Goal: Information Seeking & Learning: Compare options

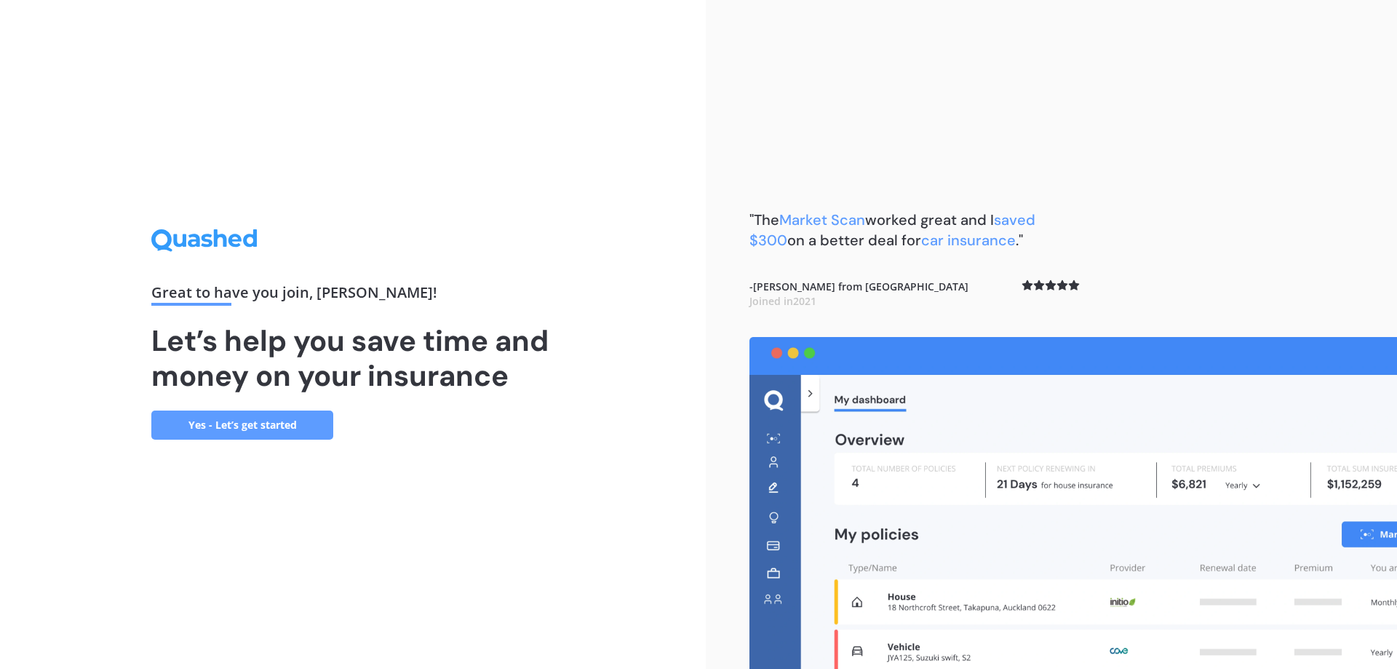
click at [234, 426] on link "Yes - Let’s get started" at bounding box center [242, 424] width 182 height 29
click at [270, 423] on link "Yes - Let’s get started" at bounding box center [242, 424] width 182 height 29
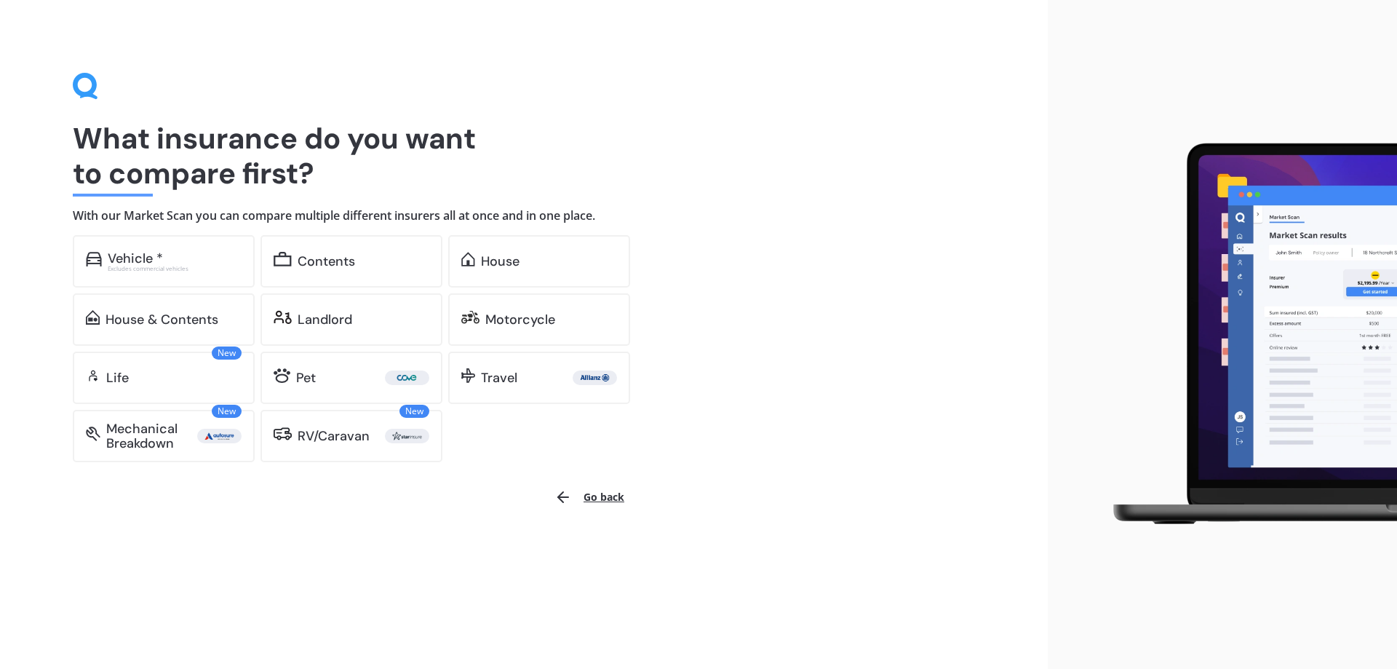
click at [782, 356] on div "What insurance do you want to compare first? With our Market Scan you can compa…" at bounding box center [524, 267] width 902 height 389
click at [814, 223] on div "What insurance do you want to compare first? With our Market Scan you can compa…" at bounding box center [524, 267] width 902 height 389
click at [503, 267] on div "House" at bounding box center [500, 261] width 39 height 15
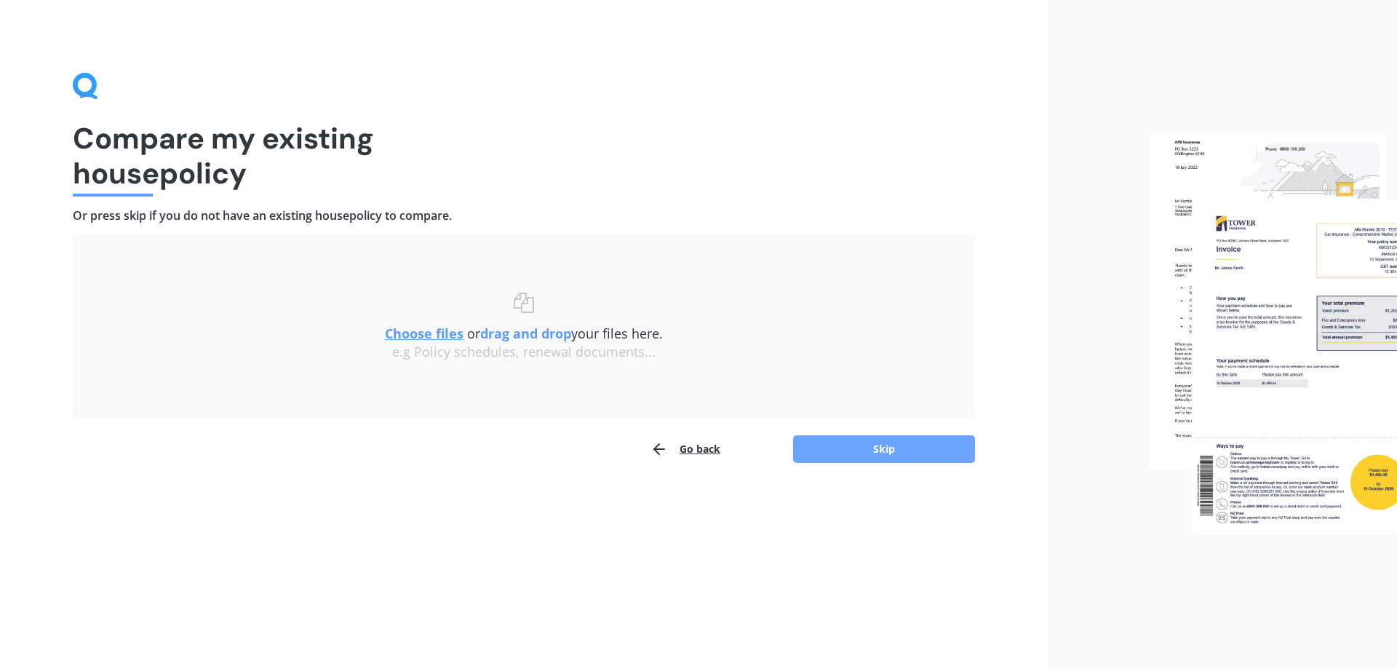
click at [864, 446] on button "Skip" at bounding box center [884, 449] width 182 height 28
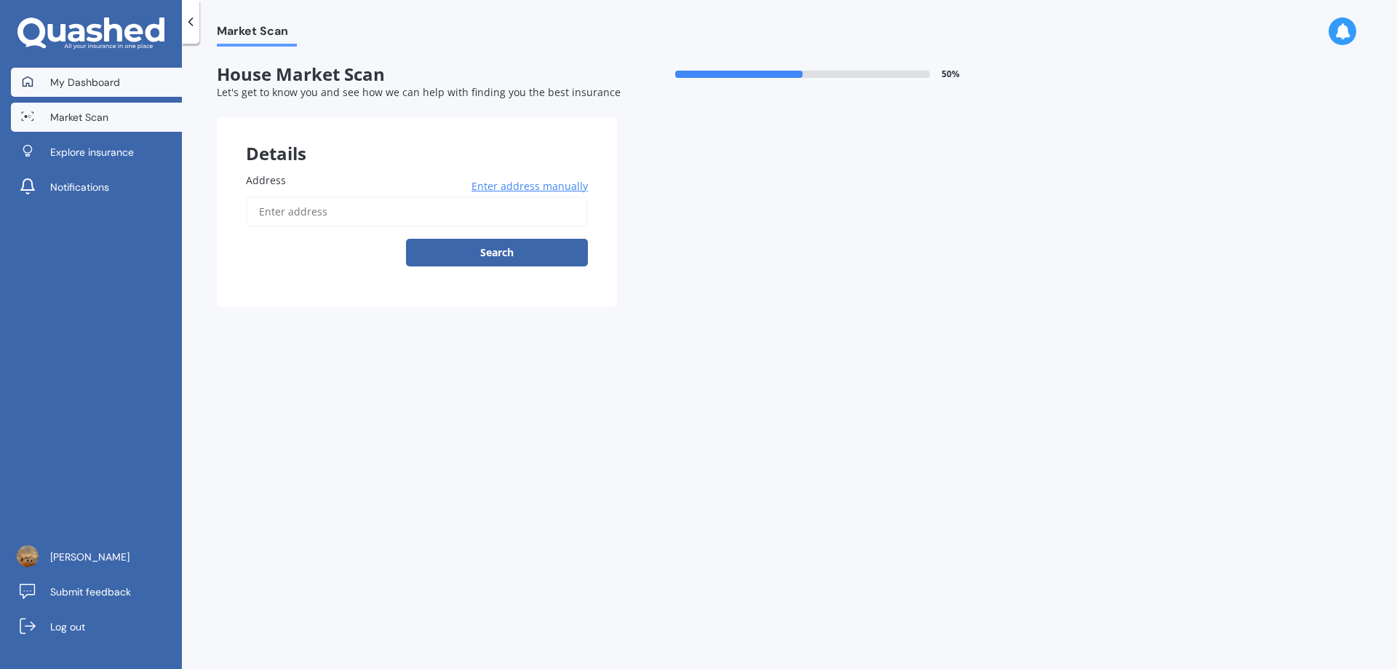
click at [62, 81] on span "My Dashboard" at bounding box center [85, 82] width 70 height 15
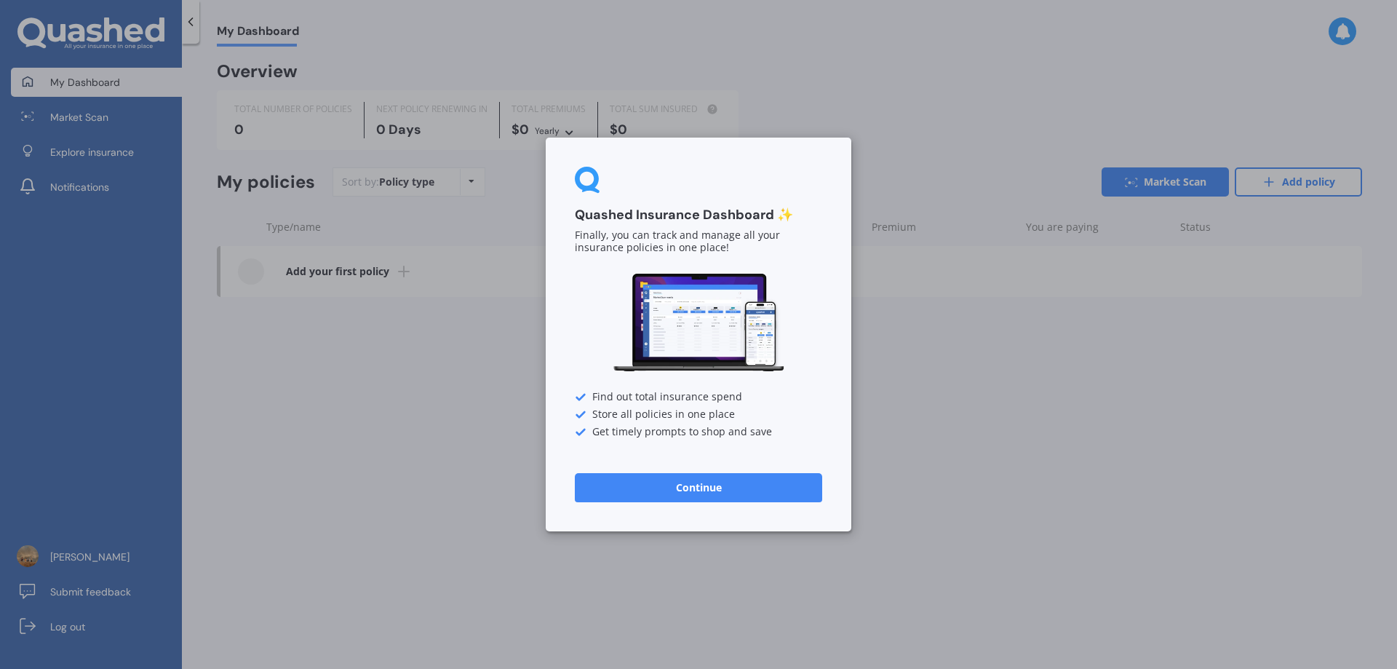
click at [688, 495] on button "Continue" at bounding box center [698, 487] width 247 height 29
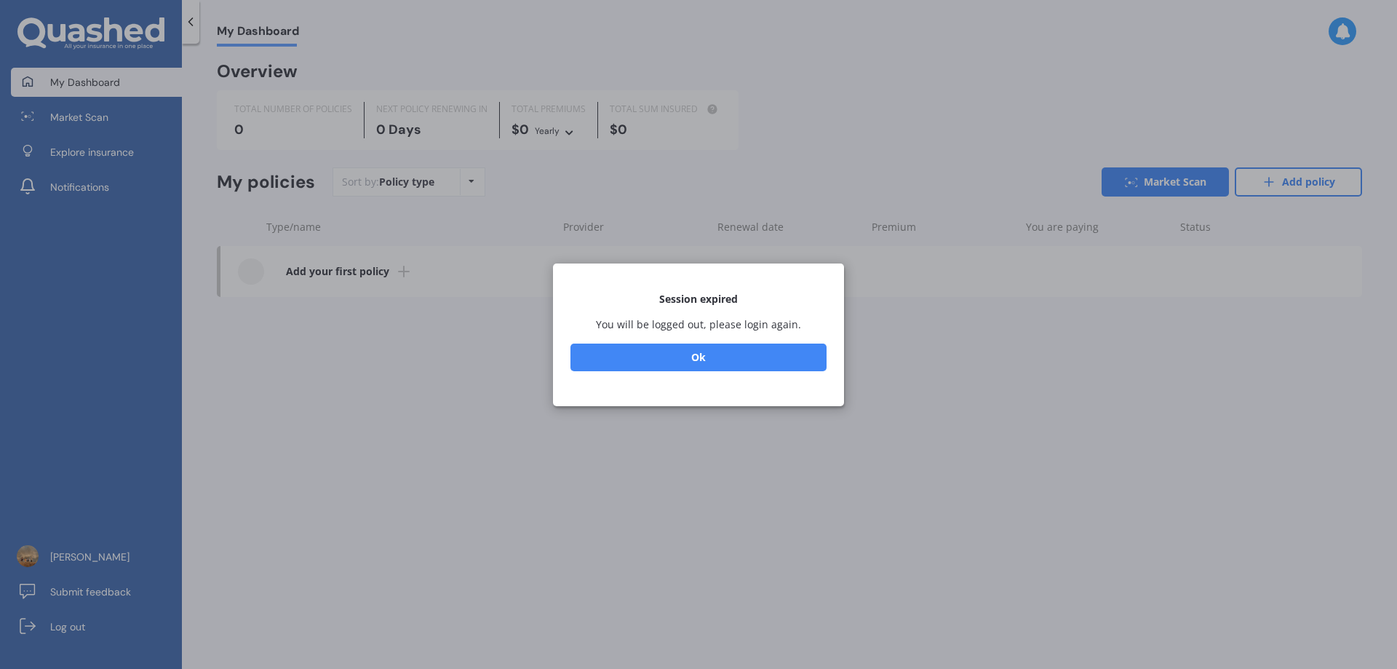
click at [707, 354] on button "Ok" at bounding box center [698, 357] width 256 height 28
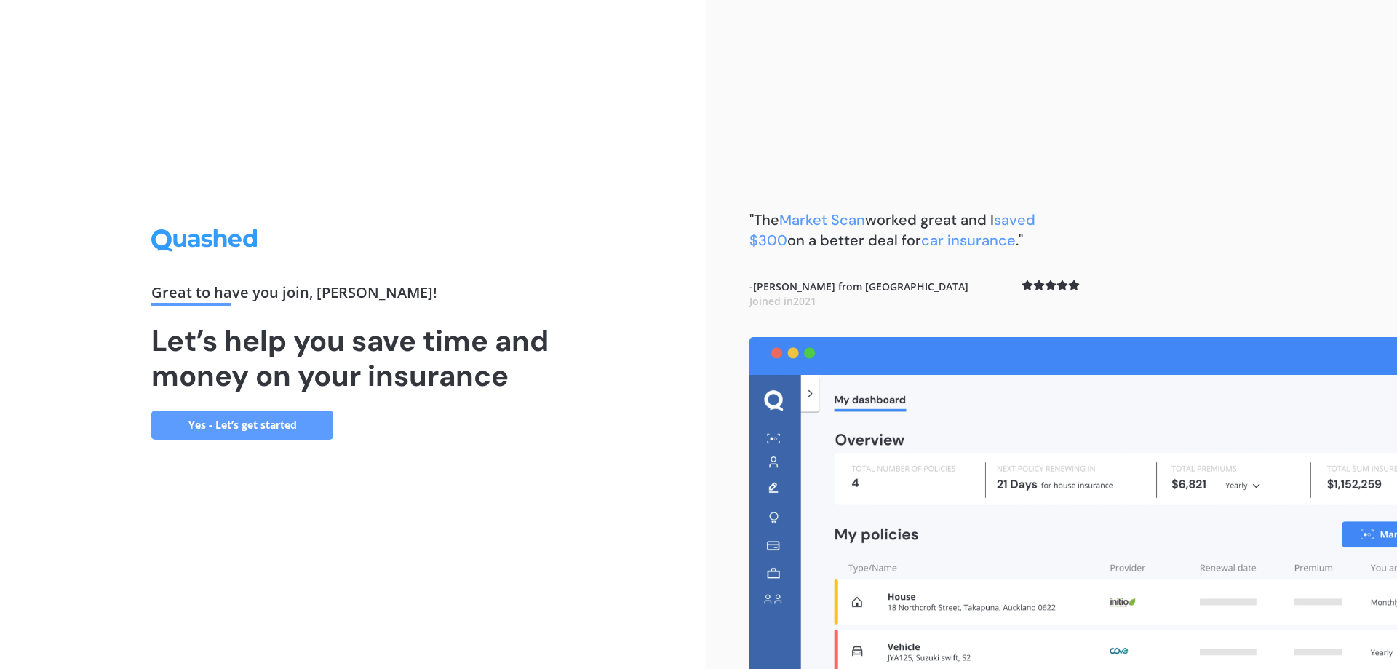
drag, startPoint x: 1042, startPoint y: 7, endPoint x: 990, endPoint y: 130, distance: 134.1
click at [990, 130] on div ""The Market Scan worked great and I saved $300 on a better deal for car insuran…" at bounding box center [1051, 334] width 691 height 669
drag, startPoint x: 1355, startPoint y: 0, endPoint x: 872, endPoint y: 99, distance: 493.2
click at [944, 107] on div ""The Market Scan worked great and I saved $300 on a better deal for car insuran…" at bounding box center [1051, 334] width 691 height 669
drag, startPoint x: 17, startPoint y: 0, endPoint x: 319, endPoint y: 159, distance: 341.1
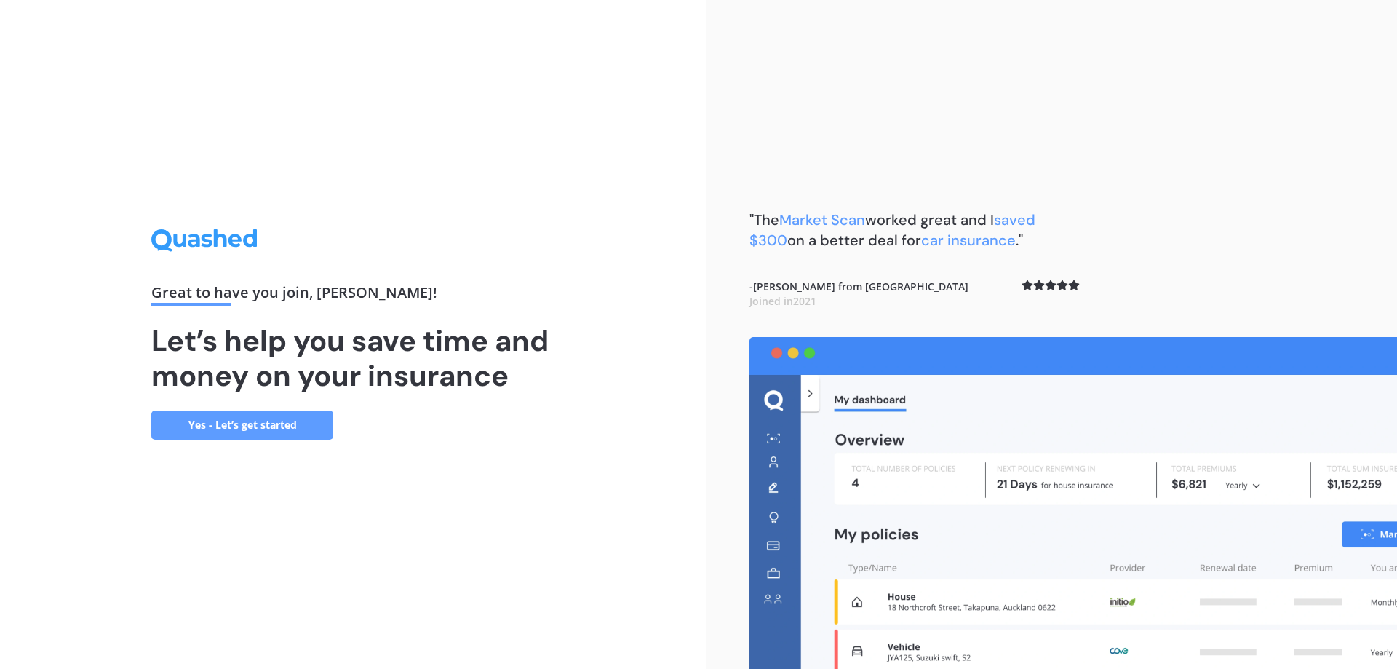
click at [319, 159] on div "Great to have you join , Leanne ! Let’s help you save time and money on your in…" at bounding box center [353, 334] width 706 height 669
drag, startPoint x: 1061, startPoint y: 151, endPoint x: 473, endPoint y: 185, distance: 588.9
click at [491, 177] on div "Great to have you join , Leanne ! Let’s help you save time and money on your in…" at bounding box center [353, 334] width 706 height 669
click at [242, 425] on link "Yes - Let’s get started" at bounding box center [242, 424] width 182 height 29
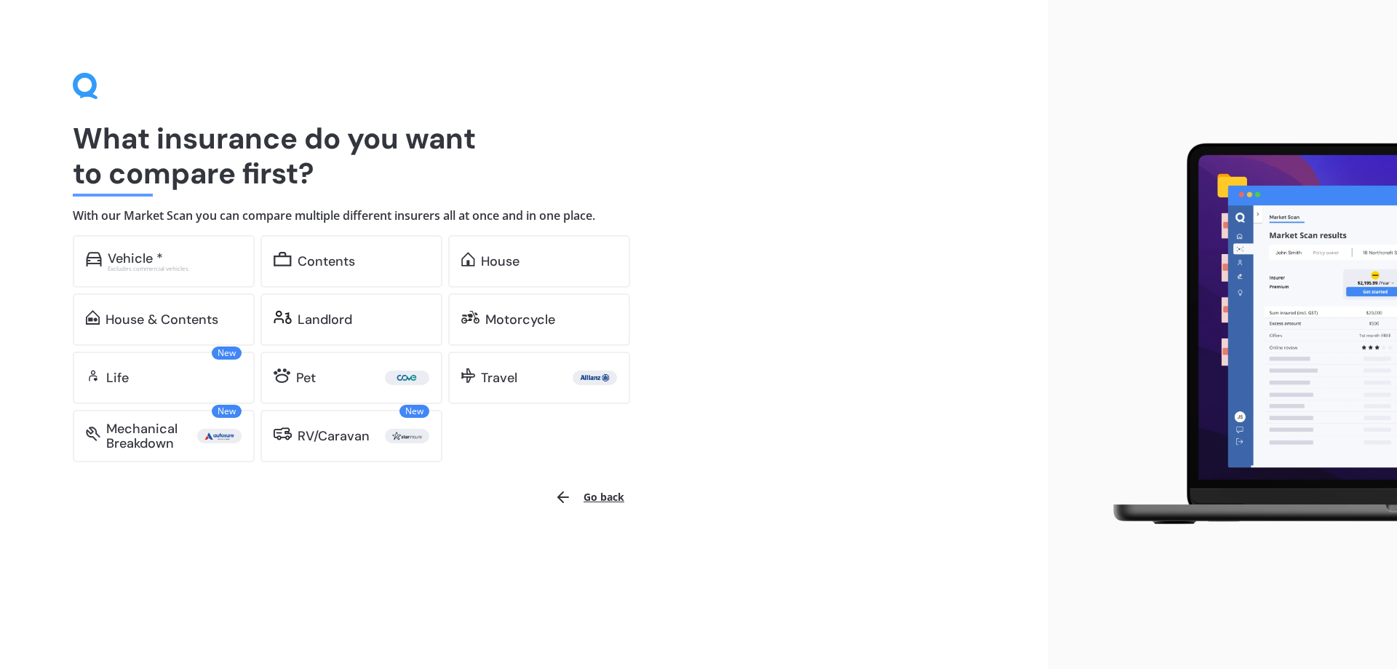
click at [321, 565] on div "What insurance do you want to compare first? With our Market Scan you can compa…" at bounding box center [524, 334] width 1048 height 669
click at [508, 261] on div "House" at bounding box center [500, 261] width 39 height 15
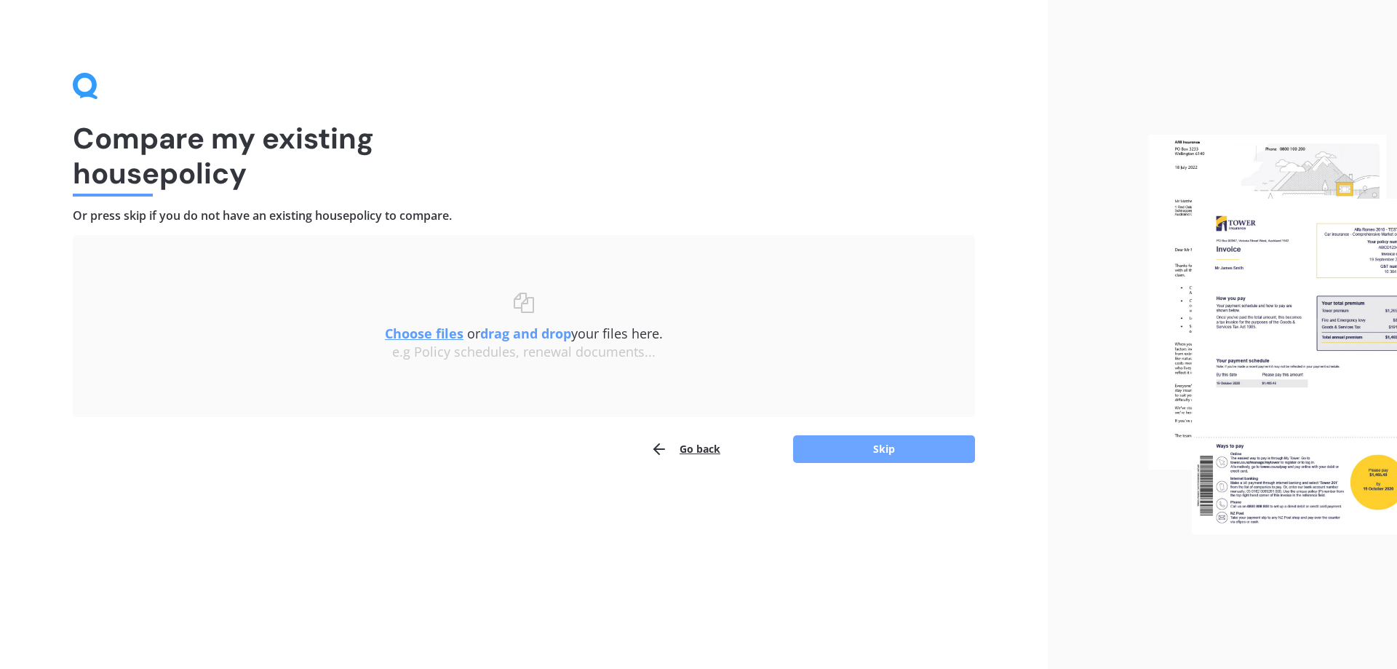
click at [890, 448] on button "Skip" at bounding box center [884, 449] width 182 height 28
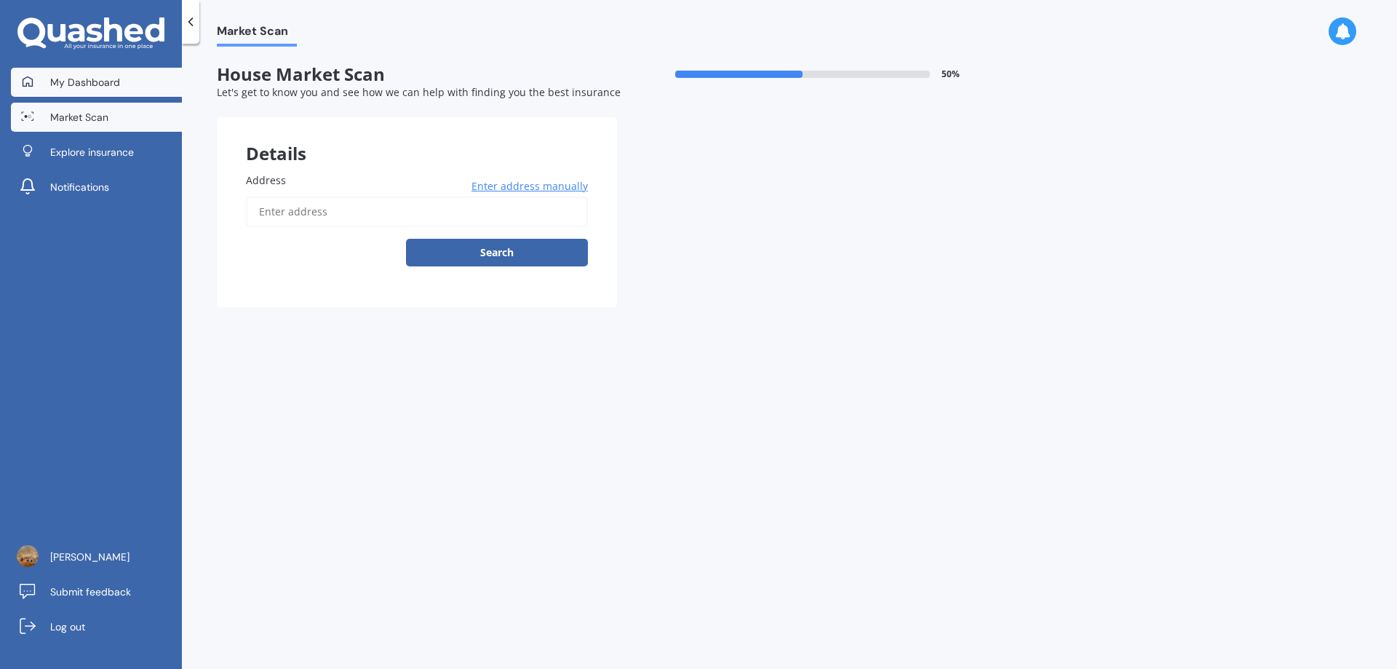
click at [77, 80] on span "My Dashboard" at bounding box center [85, 82] width 70 height 15
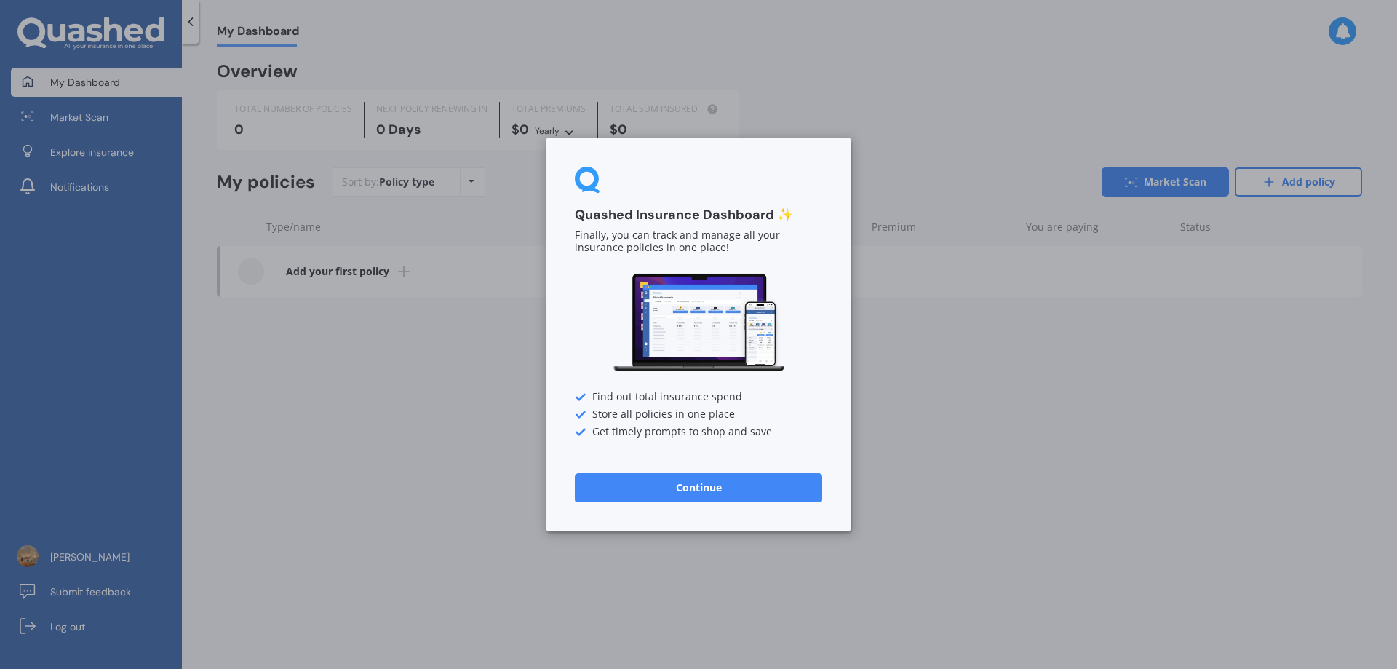
click at [301, 389] on div "Quashed Insurance Dashboard ✨ Finally, you can track and manage all your insura…" at bounding box center [698, 334] width 1397 height 669
click at [965, 72] on div "Quashed Insurance Dashboard ✨ Finally, you can track and manage all your insura…" at bounding box center [698, 334] width 1397 height 669
click at [64, 624] on div "Quashed Insurance Dashboard ✨ Finally, you can track and manage all your insura…" at bounding box center [698, 334] width 1397 height 669
click at [25, 624] on div "Quashed Insurance Dashboard ✨ Finally, you can track and manage all your insura…" at bounding box center [698, 334] width 1397 height 669
click at [28, 624] on div "Quashed Insurance Dashboard ✨ Finally, you can track and manage all your insura…" at bounding box center [698, 334] width 1397 height 669
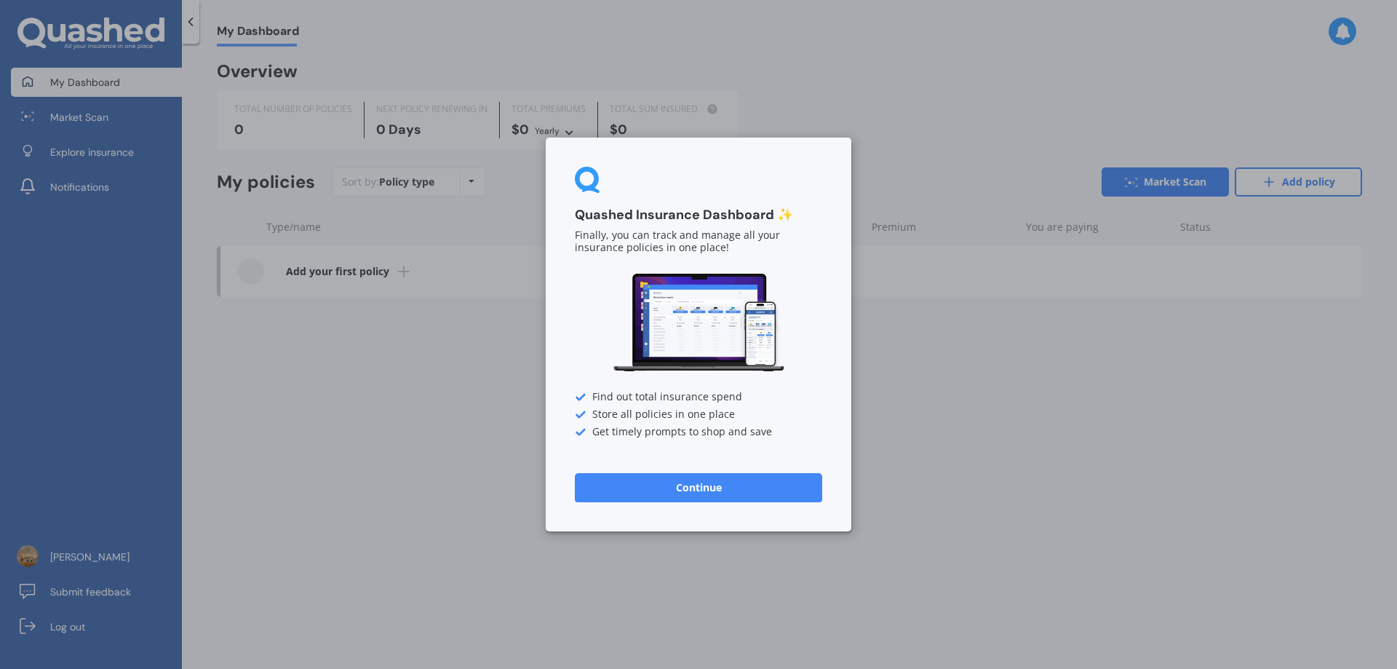
click at [28, 624] on div "Quashed Insurance Dashboard ✨ Finally, you can track and manage all your insura…" at bounding box center [698, 334] width 1397 height 669
drag, startPoint x: 28, startPoint y: 624, endPoint x: 66, endPoint y: 633, distance: 39.5
click at [28, 624] on div "Quashed Insurance Dashboard ✨ Finally, you can track and manage all your insura…" at bounding box center [698, 334] width 1397 height 669
click at [696, 485] on button "Continue" at bounding box center [698, 487] width 247 height 29
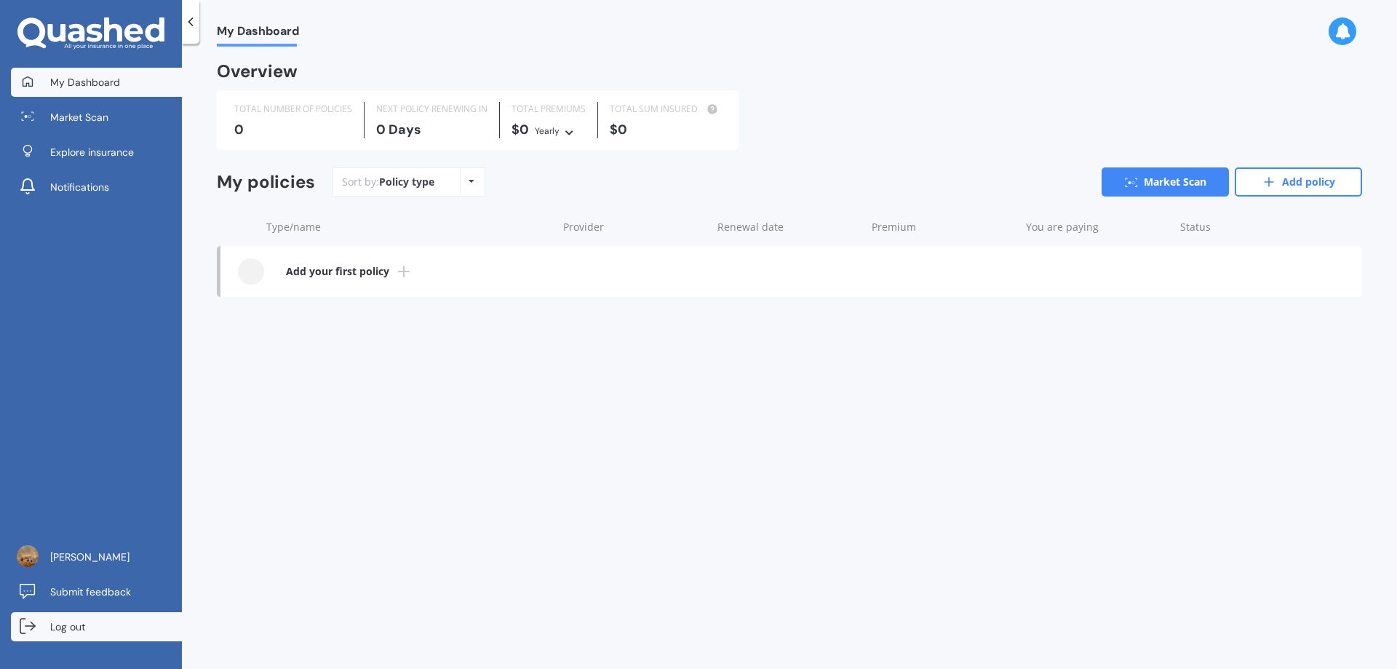
click at [60, 627] on span "Log out" at bounding box center [67, 626] width 35 height 15
